Goal: Find specific page/section

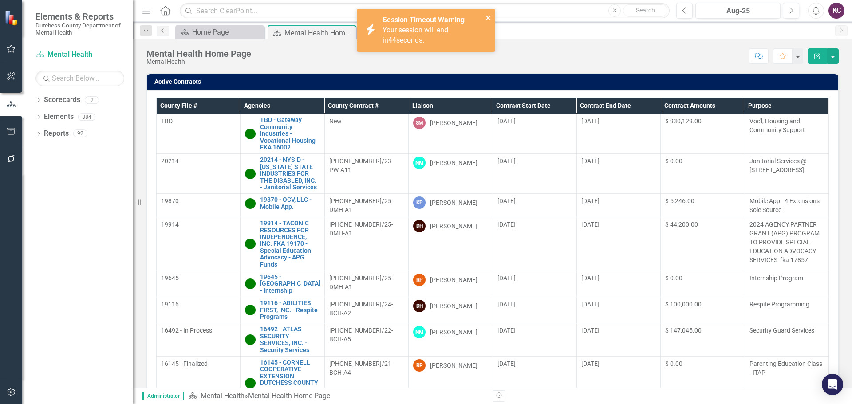
click at [488, 16] on icon "close" at bounding box center [488, 17] width 6 height 7
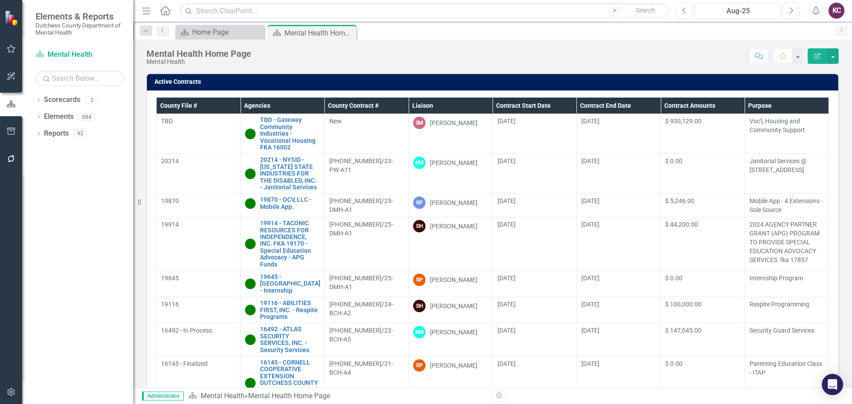
drag, startPoint x: 563, startPoint y: 61, endPoint x: 488, endPoint y: 55, distance: 74.8
click at [560, 62] on div "Score: N/A Aug-25 Completed Comment Favorite Edit Report" at bounding box center [547, 55] width 583 height 15
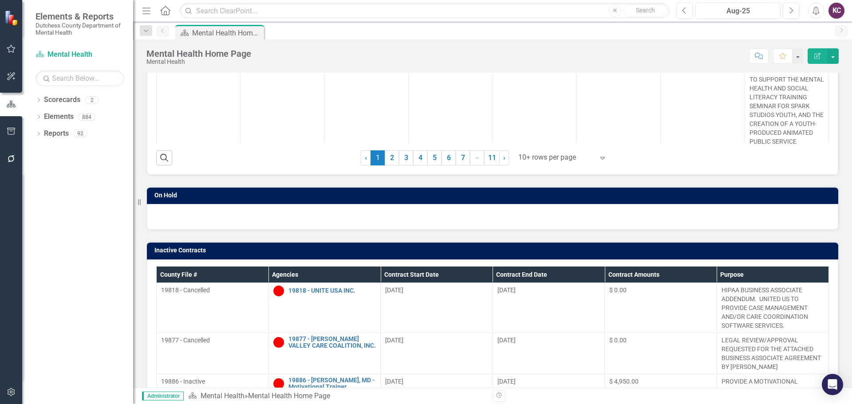
scroll to position [177, 0]
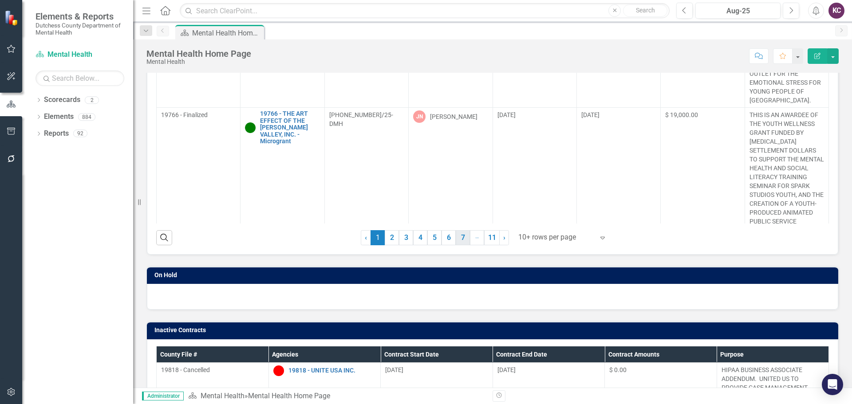
click at [461, 234] on link "7" at bounding box center [463, 237] width 14 height 15
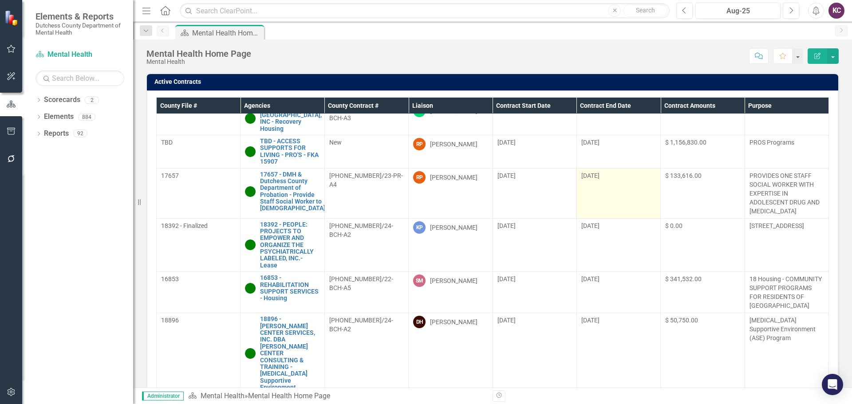
scroll to position [44, 0]
